Goal: Information Seeking & Learning: Learn about a topic

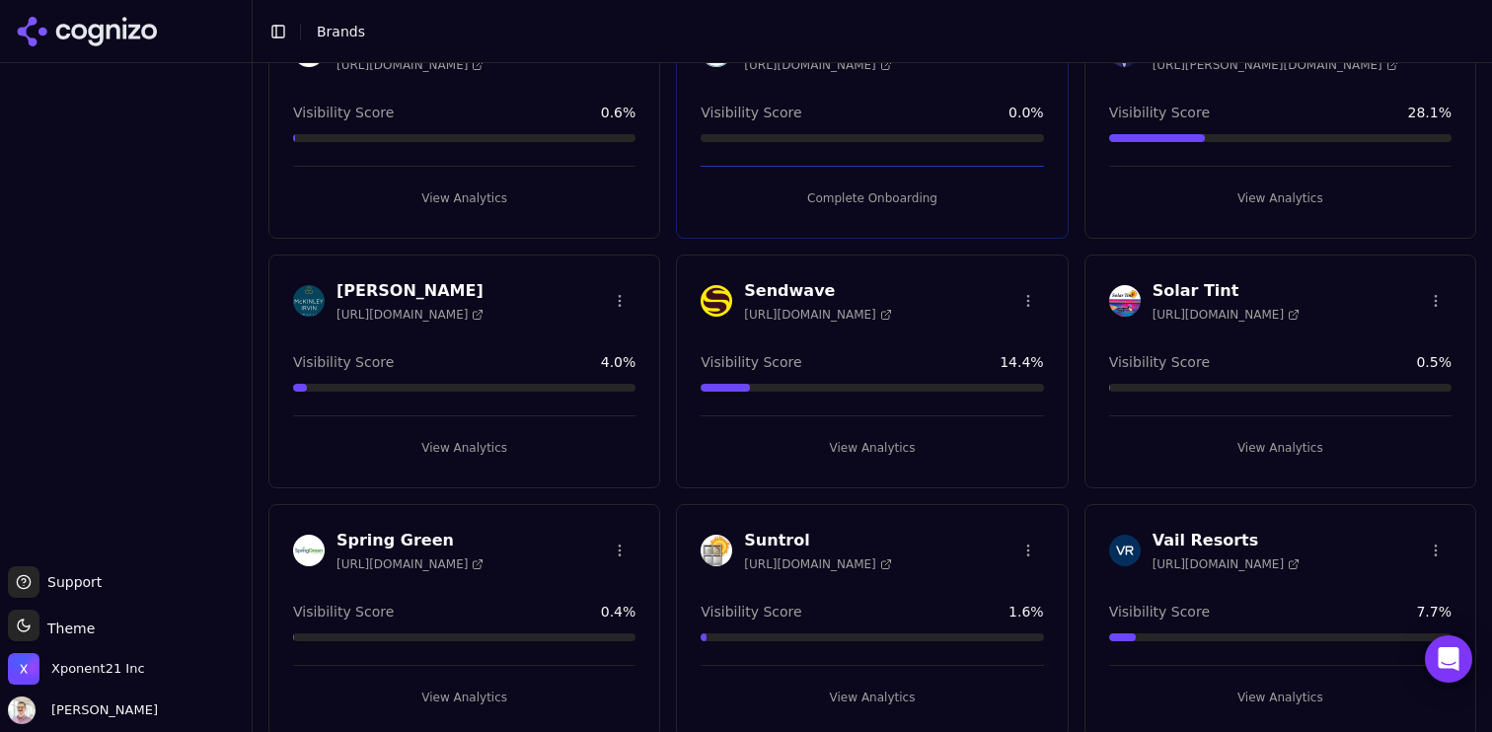
scroll to position [161, 0]
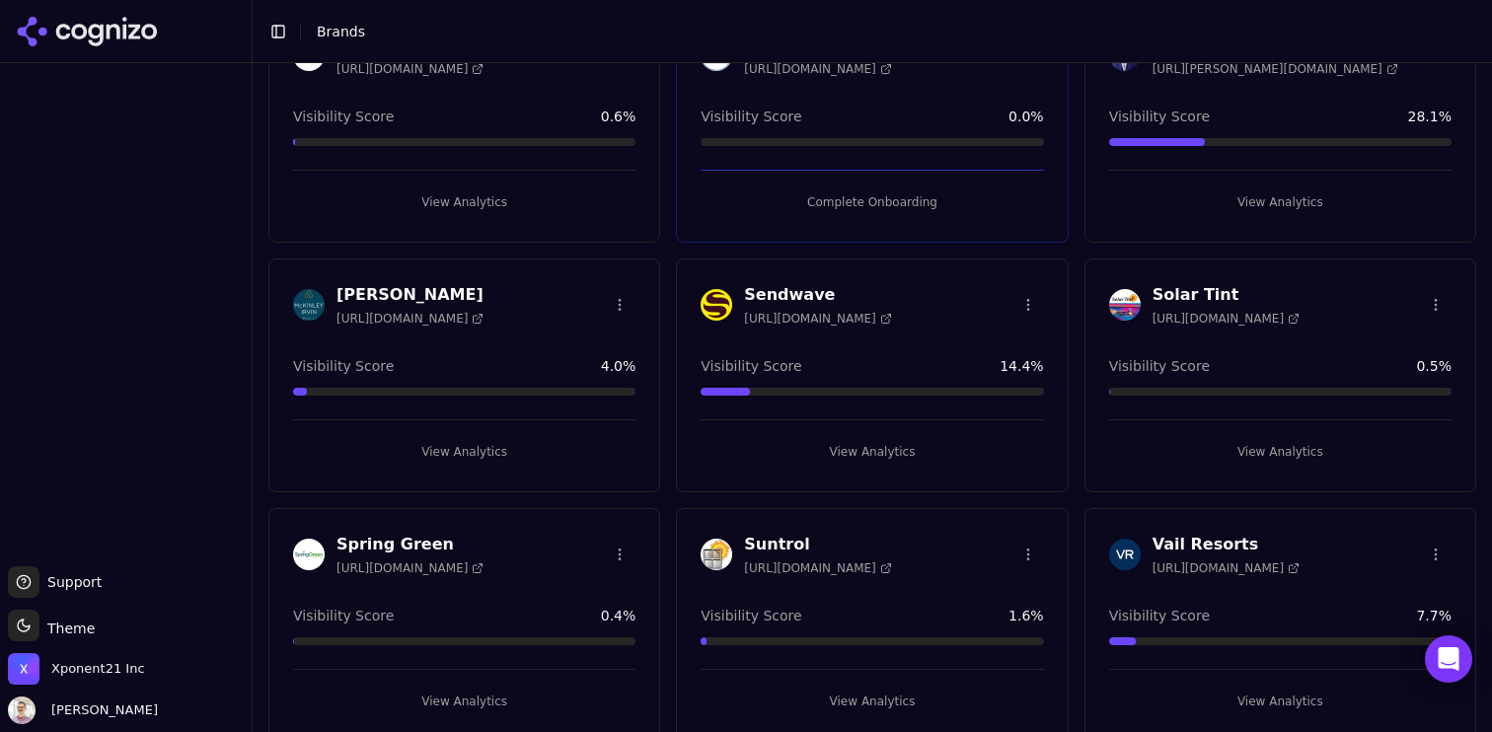
click at [432, 540] on h3 "Spring Green" at bounding box center [410, 545] width 147 height 24
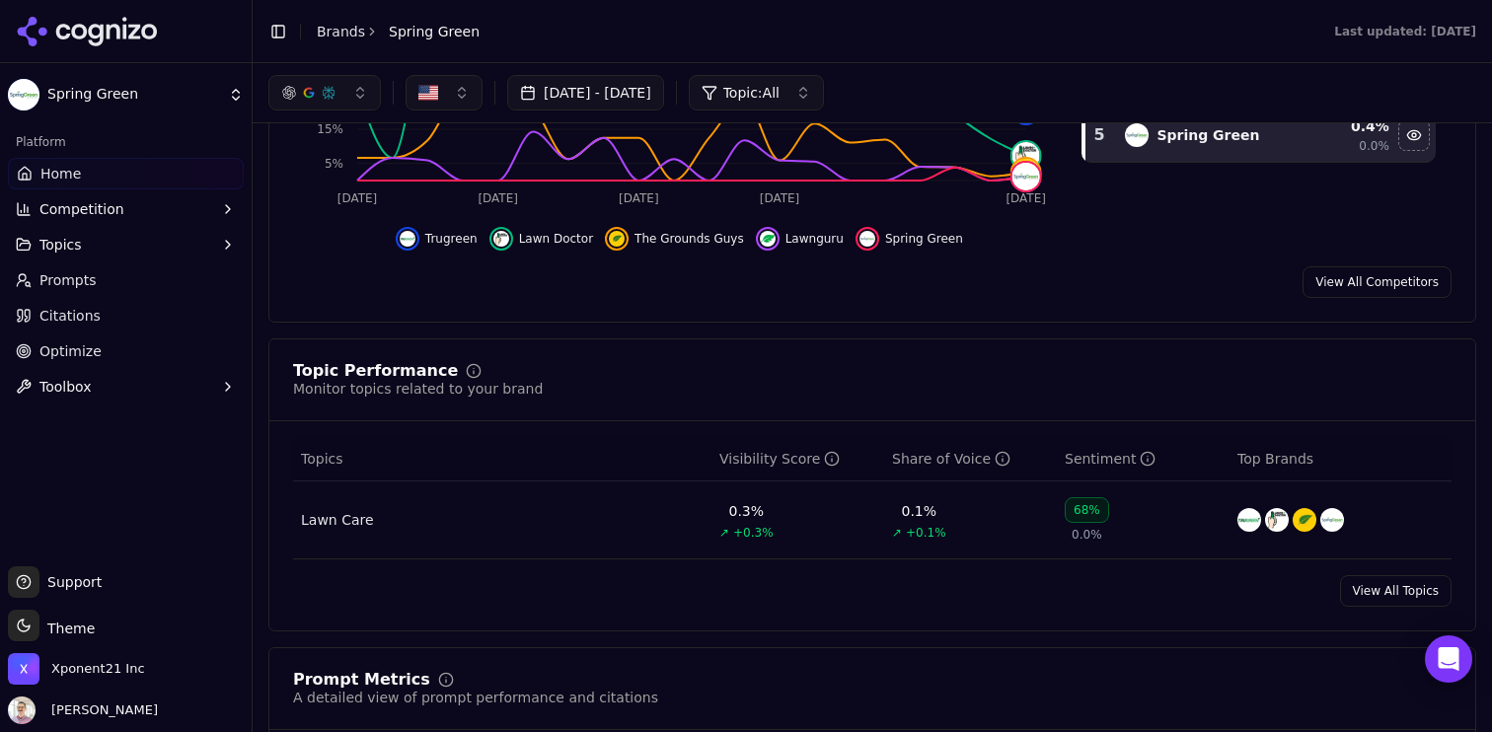
scroll to position [467, 0]
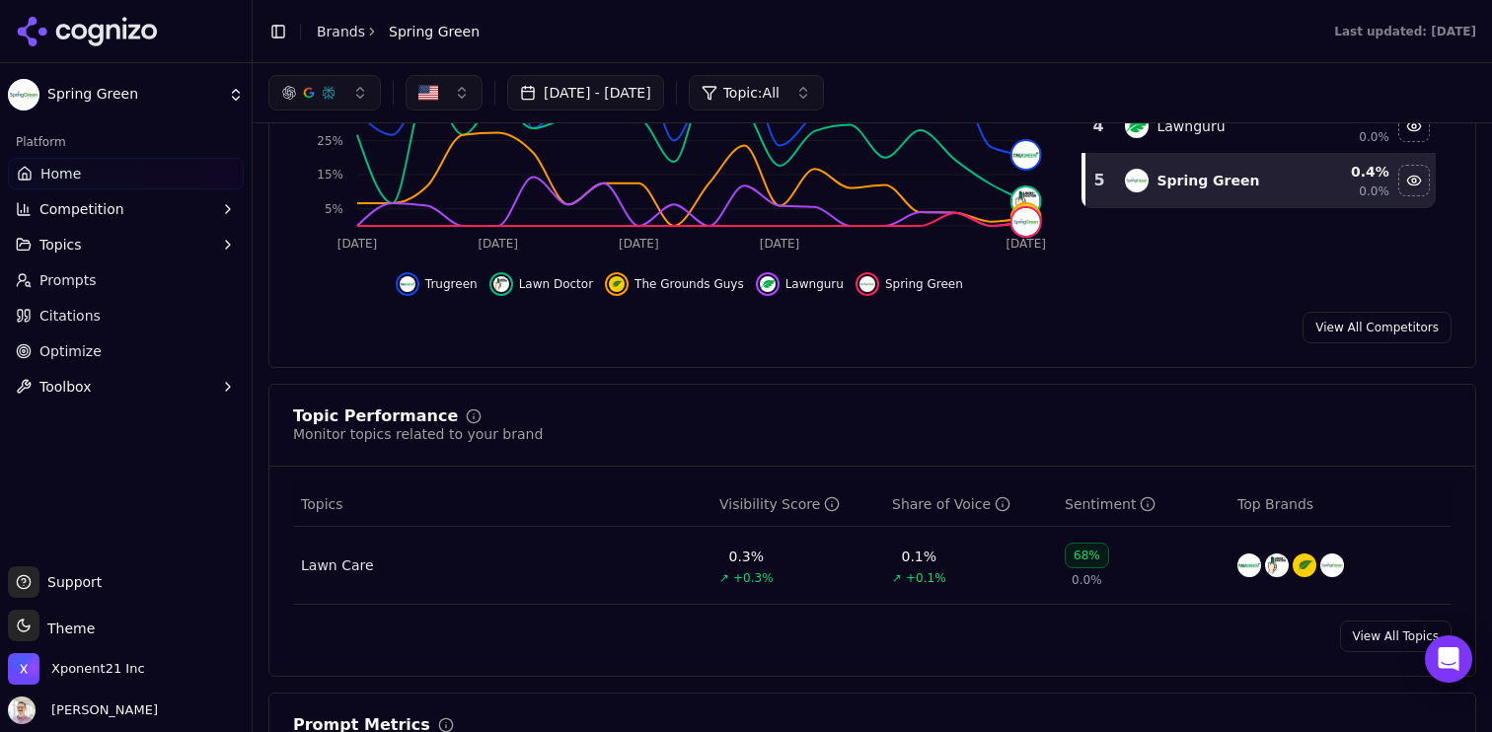
click at [1367, 330] on link "View All Competitors" at bounding box center [1377, 328] width 149 height 32
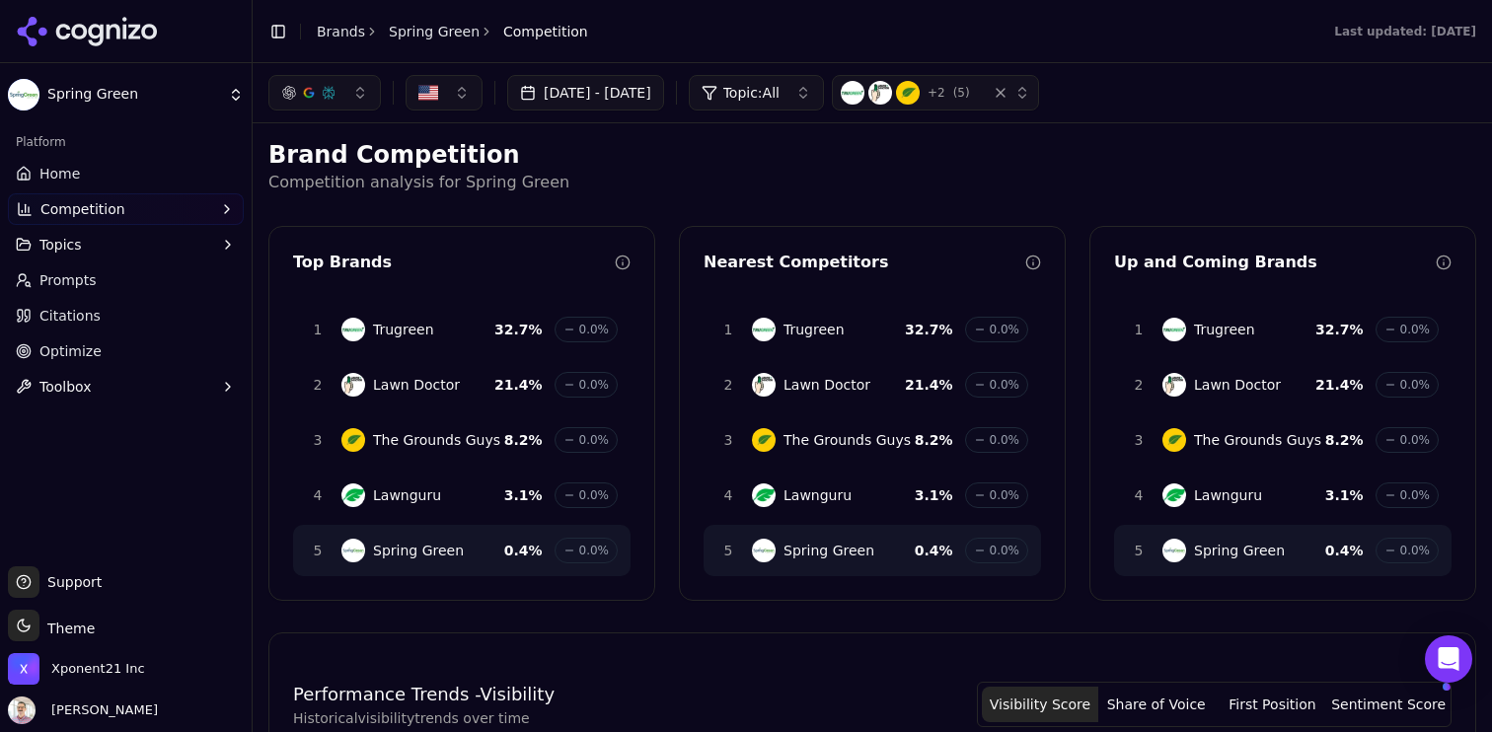
click at [83, 232] on button "Topics" at bounding box center [126, 245] width 236 height 32
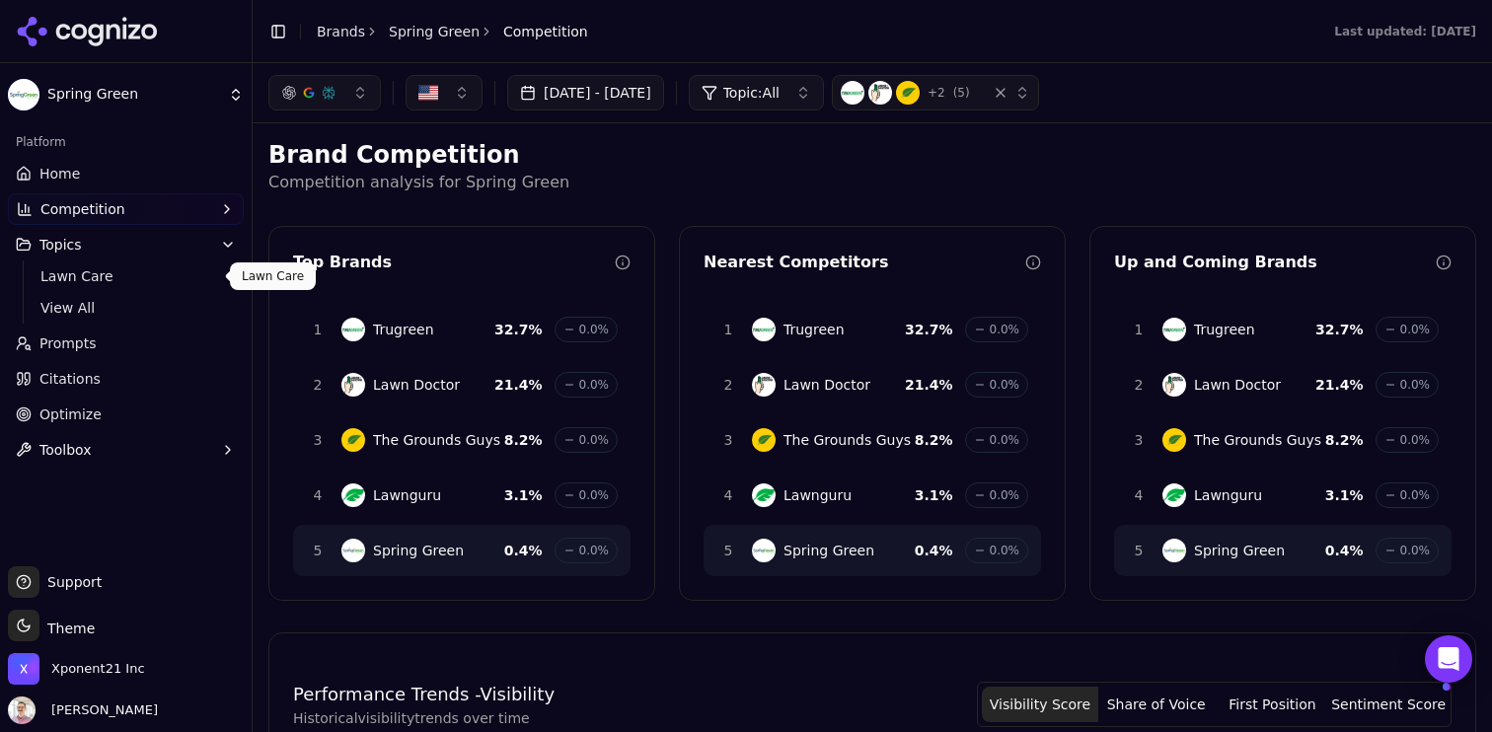
click at [68, 271] on span "Lawn Care" at bounding box center [126, 276] width 172 height 20
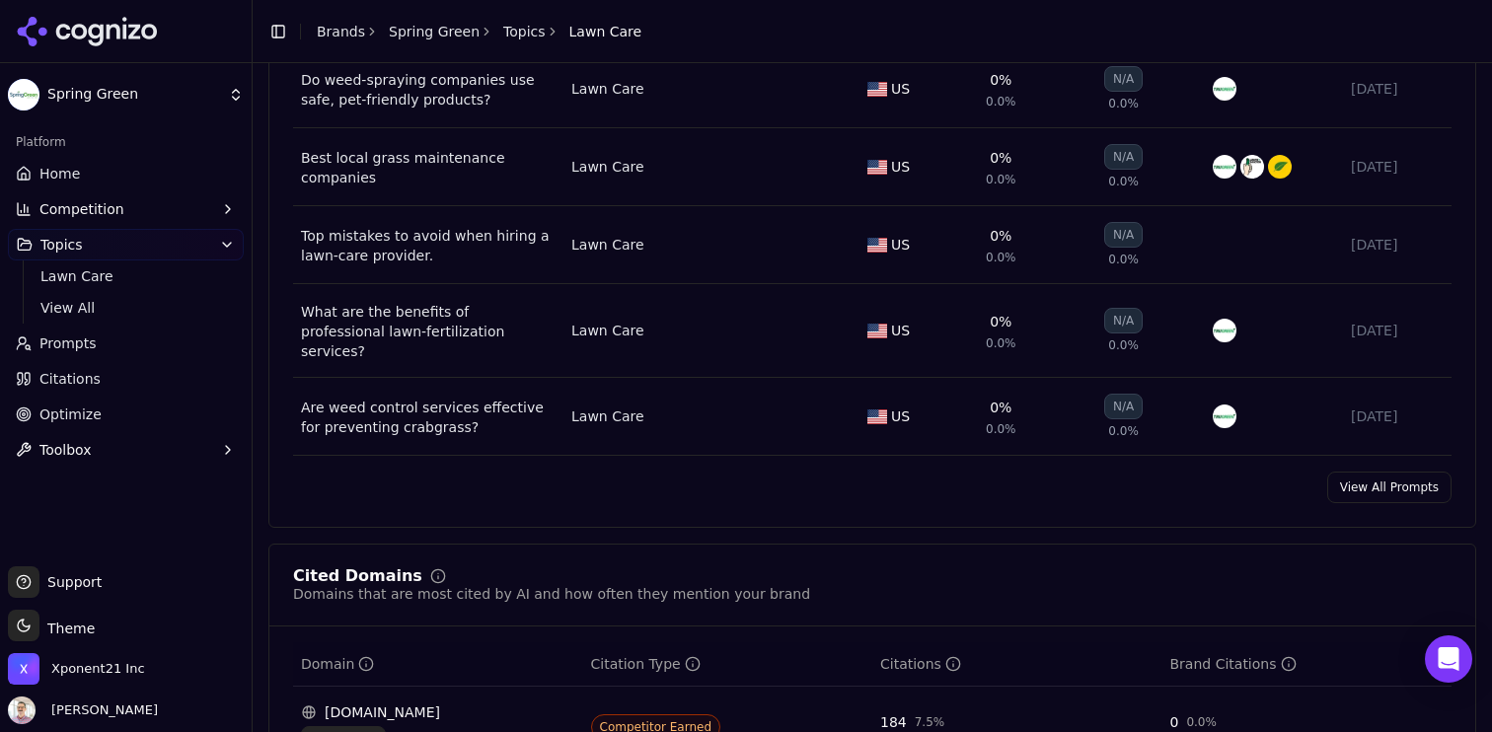
scroll to position [838, 0]
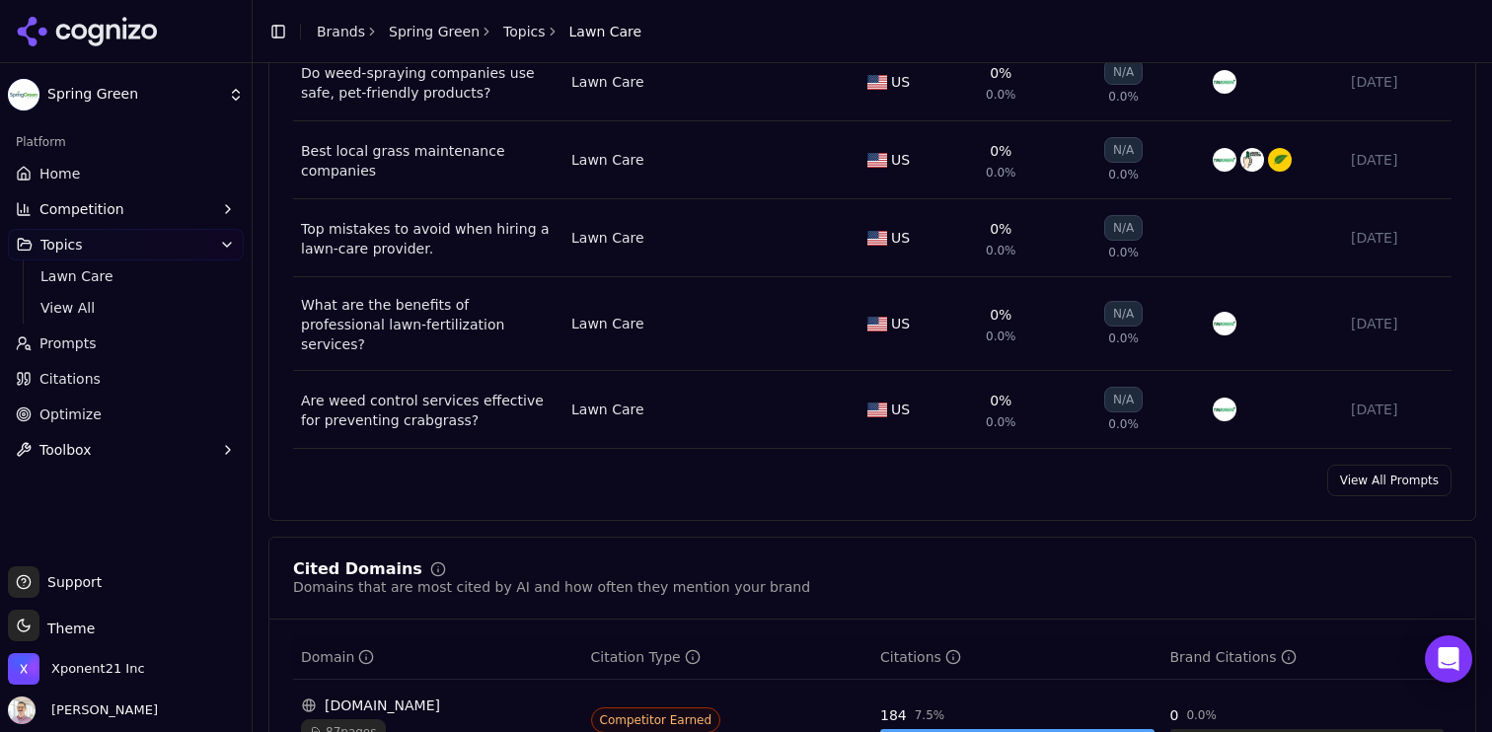
click at [1358, 465] on link "View All Prompts" at bounding box center [1389, 481] width 124 height 32
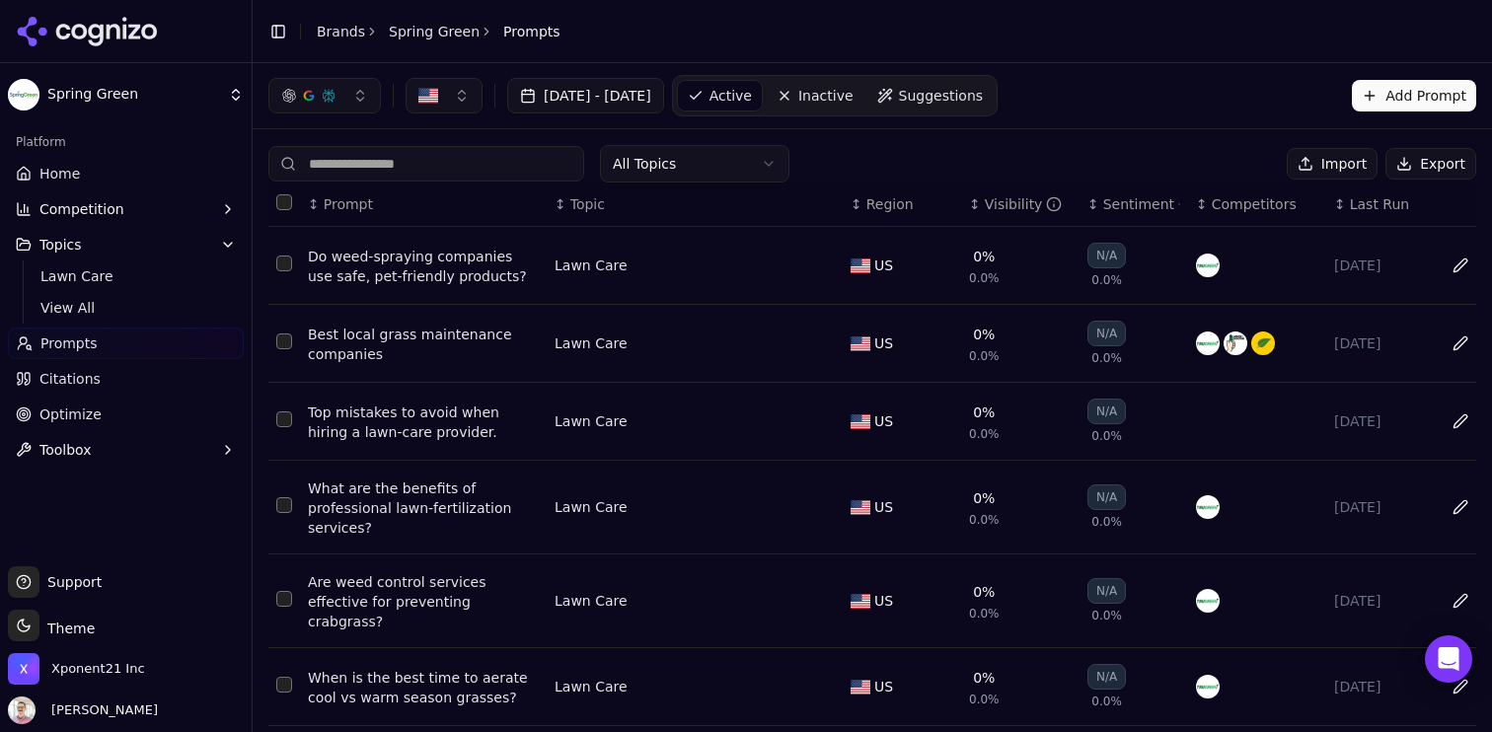
click at [1429, 179] on button "Export" at bounding box center [1431, 164] width 91 height 32
click at [70, 256] on button "Topics" at bounding box center [126, 245] width 236 height 32
click at [97, 209] on span "Competition" at bounding box center [81, 209] width 85 height 20
click at [77, 246] on span "Metrics" at bounding box center [126, 241] width 172 height 20
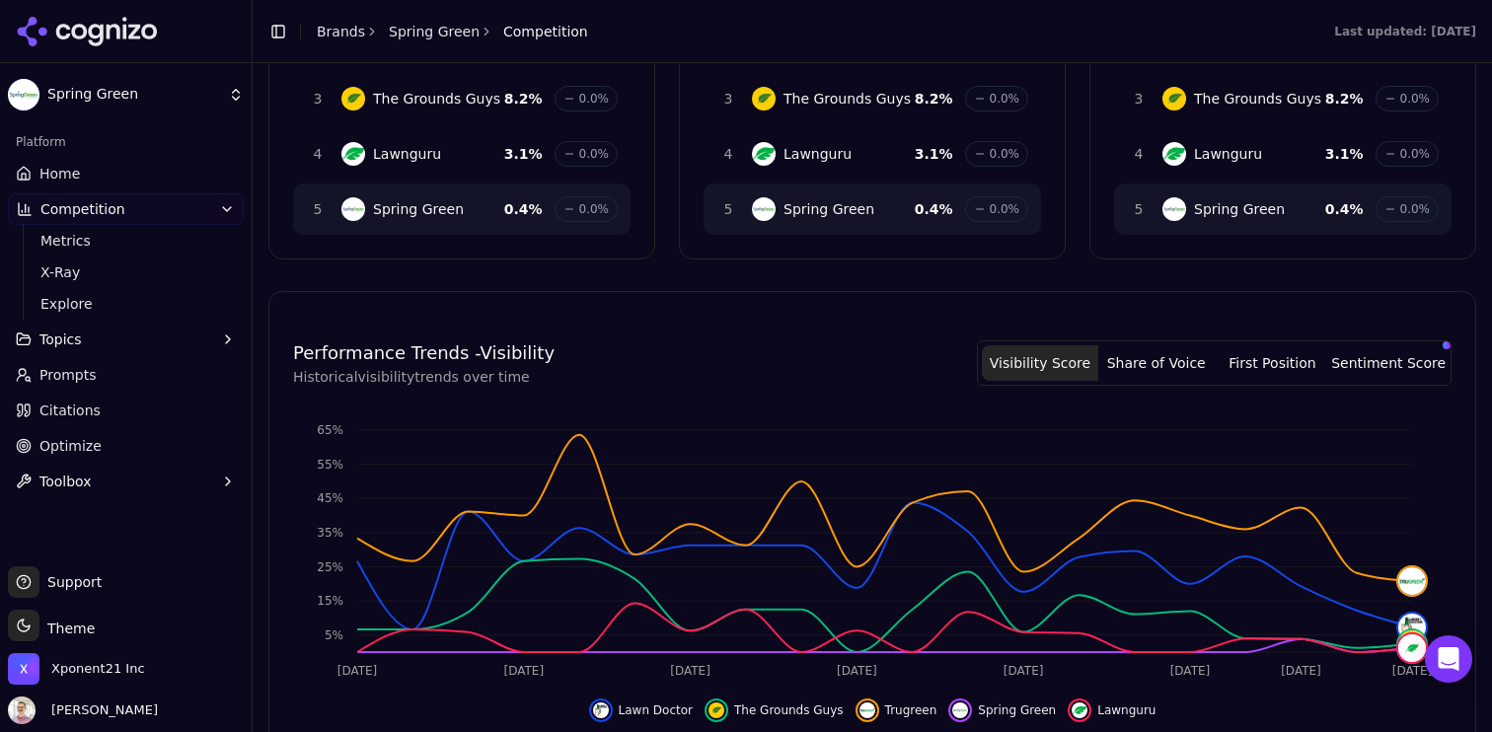
scroll to position [343, 0]
click at [80, 372] on span "Prompts" at bounding box center [67, 375] width 57 height 20
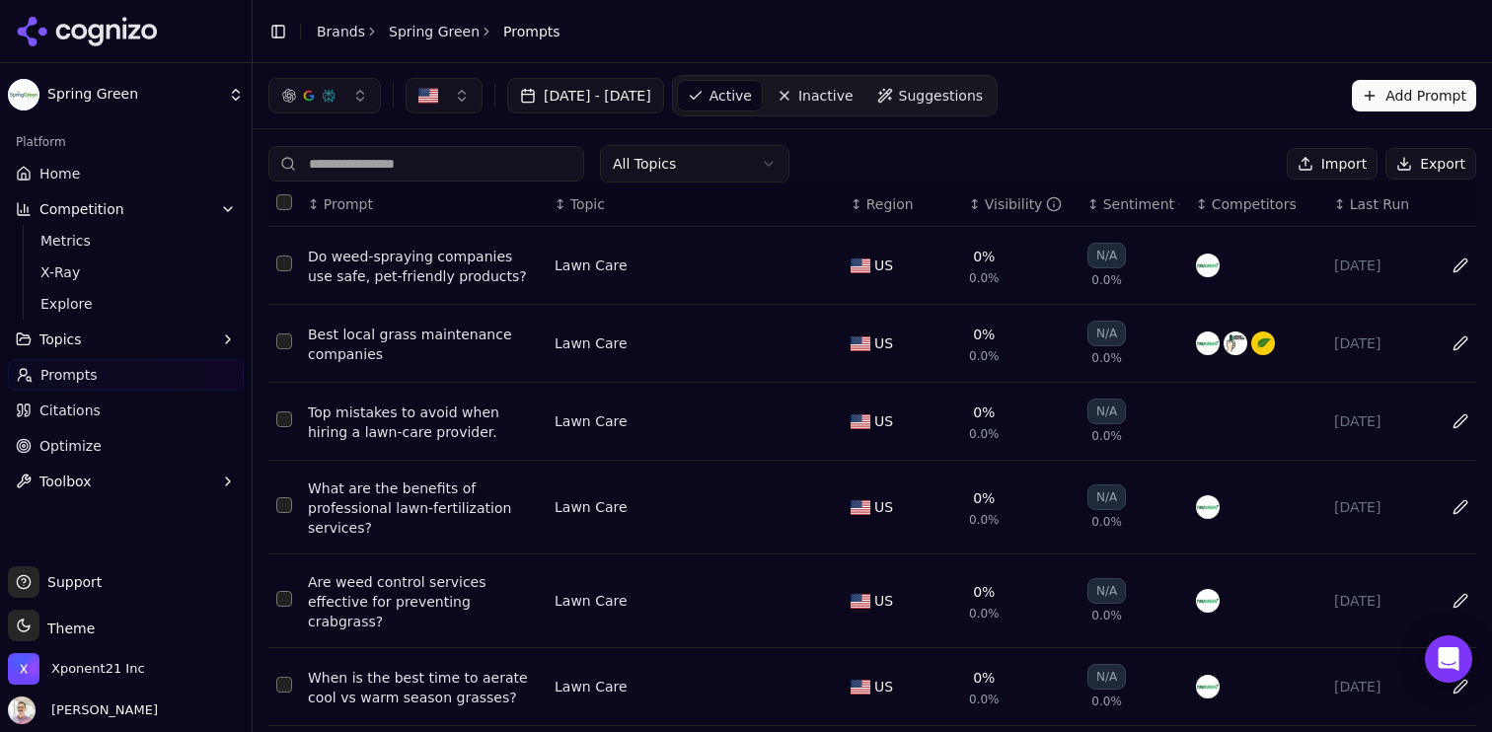
click at [403, 333] on div "Best local grass maintenance companies" at bounding box center [423, 344] width 231 height 39
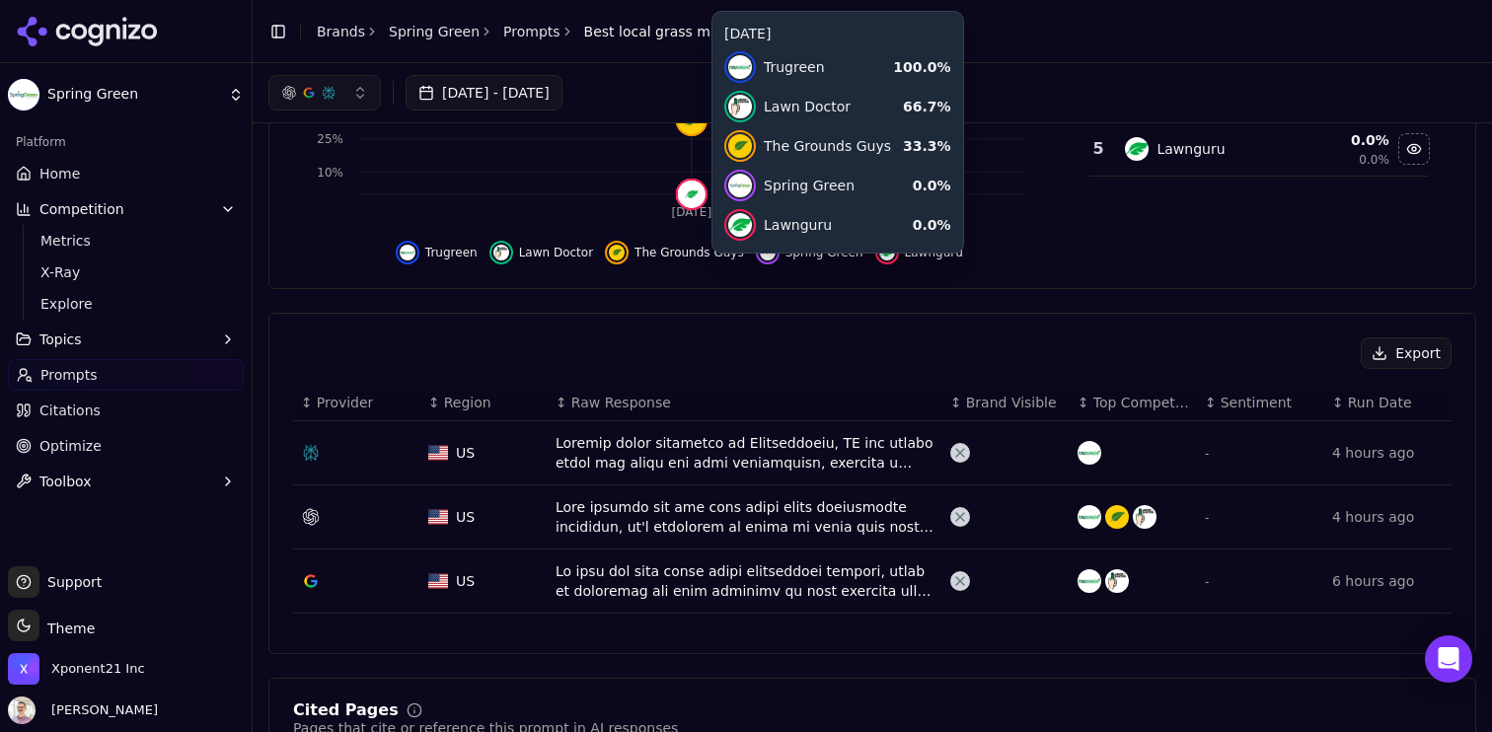
scroll to position [380, 0]
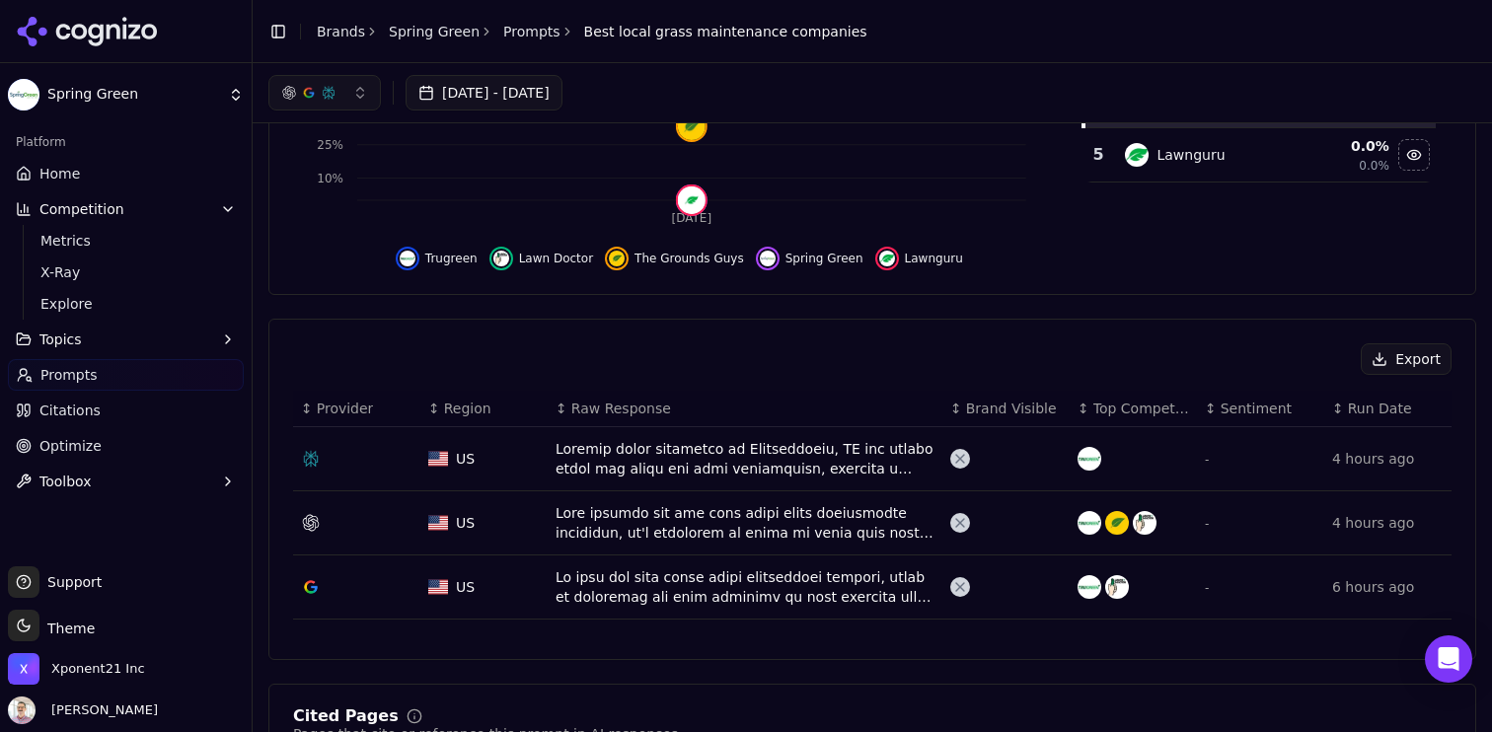
click at [1413, 363] on button "Export" at bounding box center [1406, 359] width 91 height 32
click at [714, 533] on div "Data table" at bounding box center [745, 522] width 379 height 39
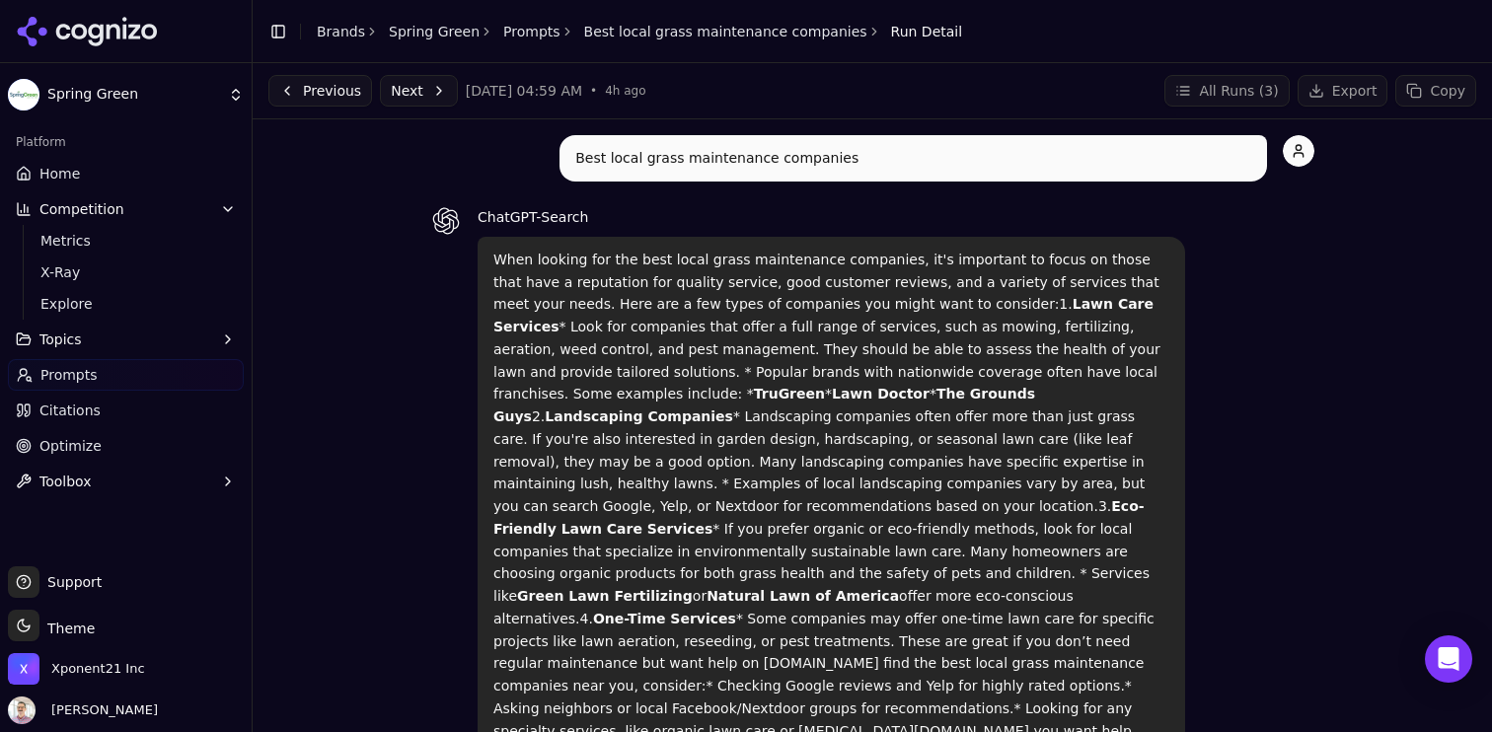
click at [113, 88] on html "Spring Green Platform Home Competition Metrics X-Ray Explore Topics Prompts Cit…" at bounding box center [746, 366] width 1492 height 732
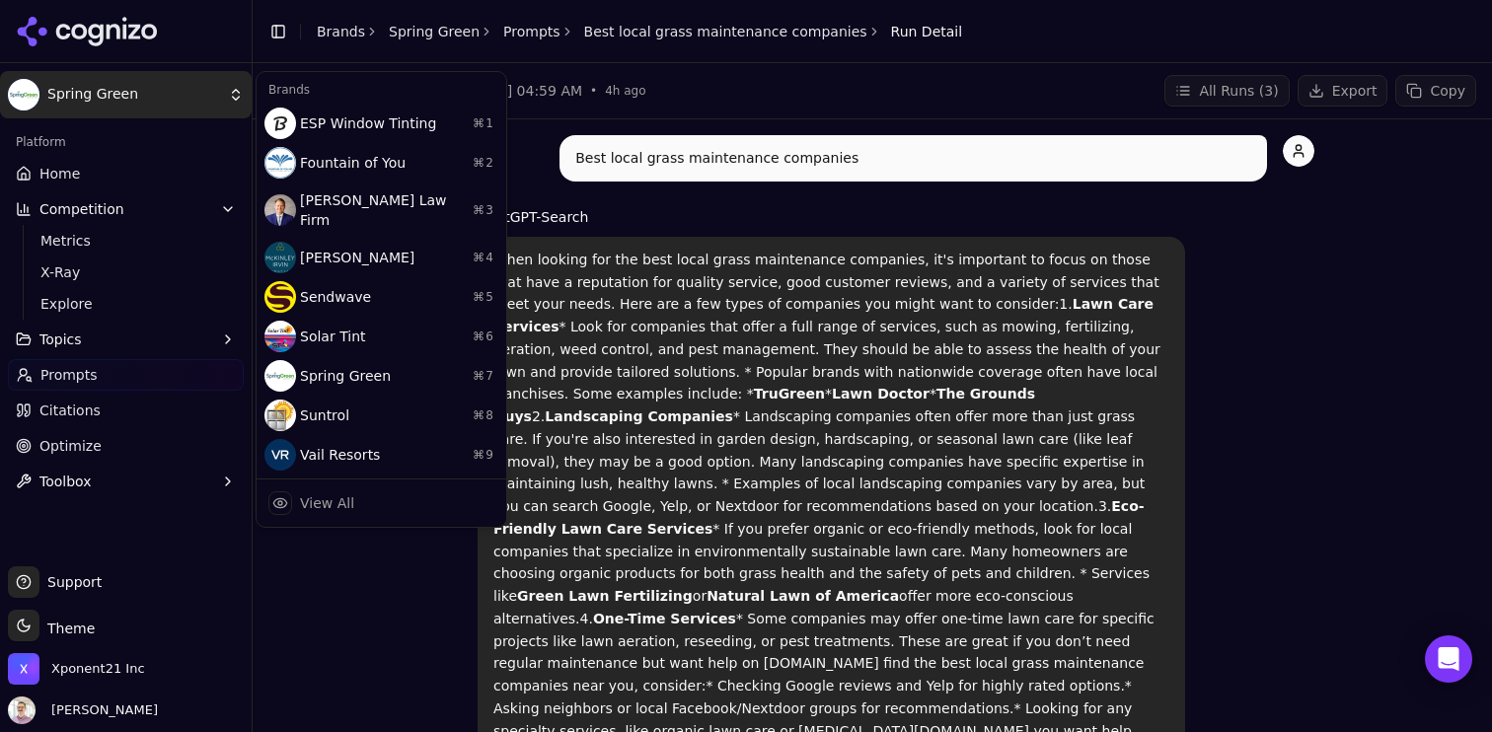
click at [1314, 337] on html "Spring Green Platform Home Competition Metrics X-Ray Explore Topics Prompts Cit…" at bounding box center [746, 366] width 1492 height 732
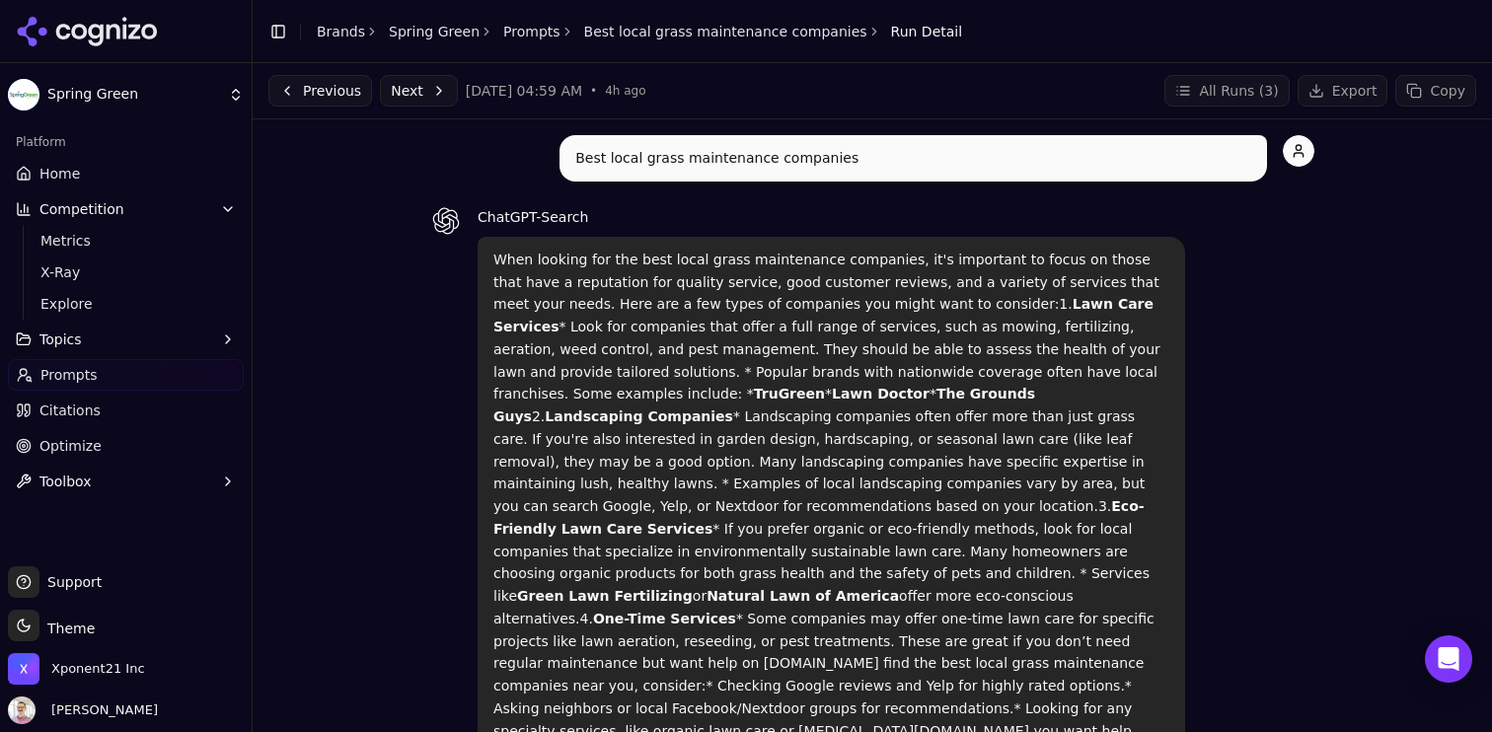
click at [96, 171] on link "Home" at bounding box center [126, 174] width 236 height 32
